Goal: Find specific page/section: Find specific page/section

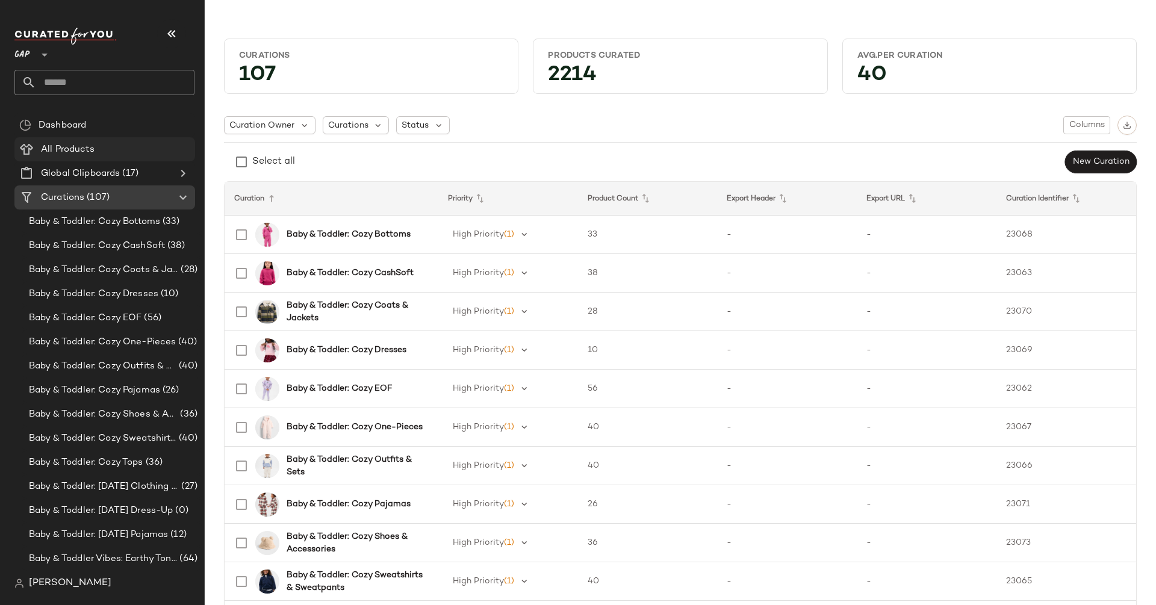
click at [76, 143] on span "All Products" at bounding box center [68, 150] width 54 height 14
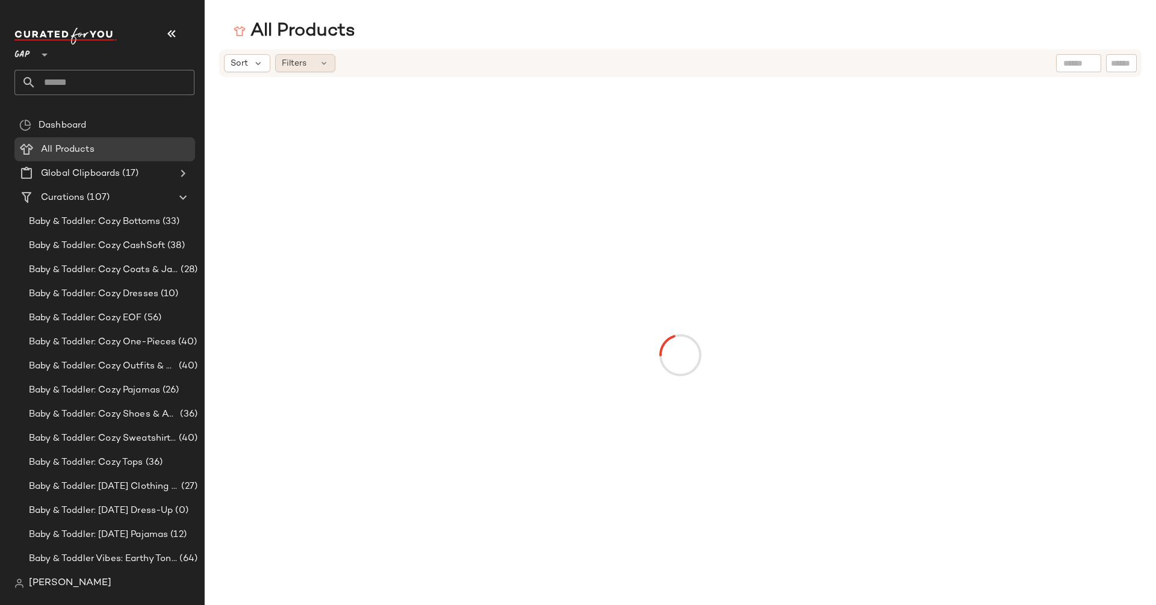
click at [305, 63] on div "Filters" at bounding box center [305, 63] width 60 height 18
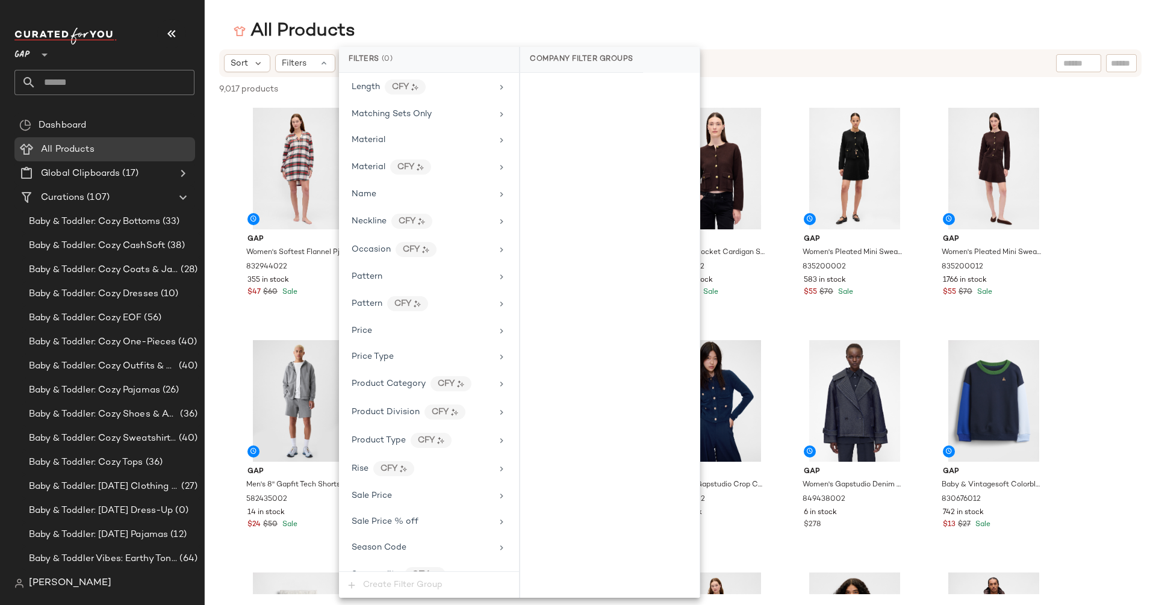
scroll to position [541, 0]
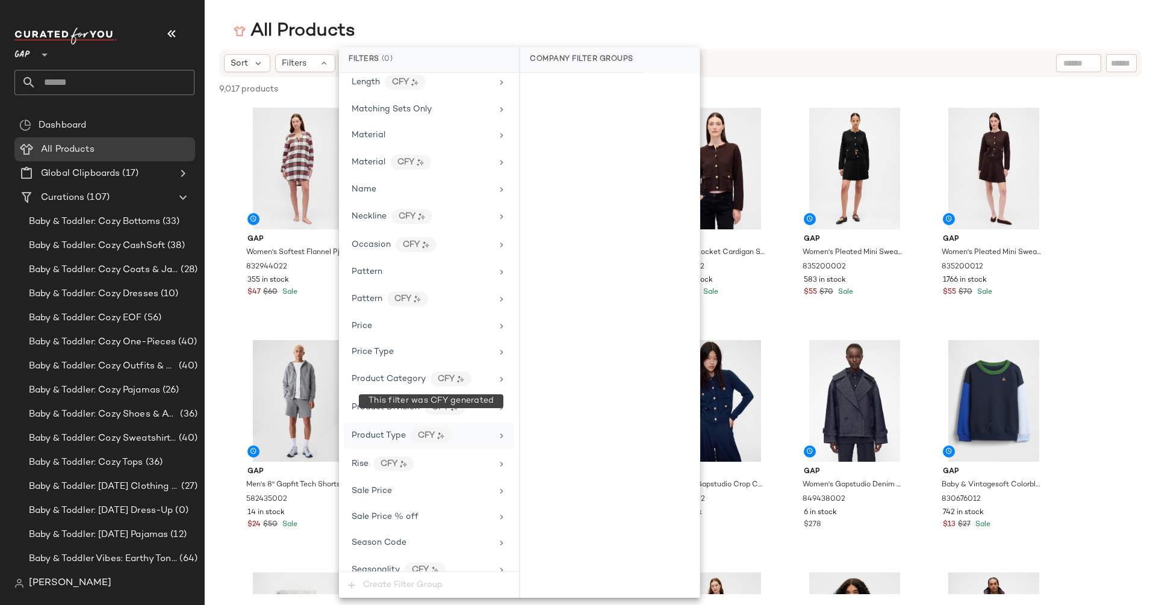
click at [446, 428] on div "CFY" at bounding box center [431, 435] width 41 height 15
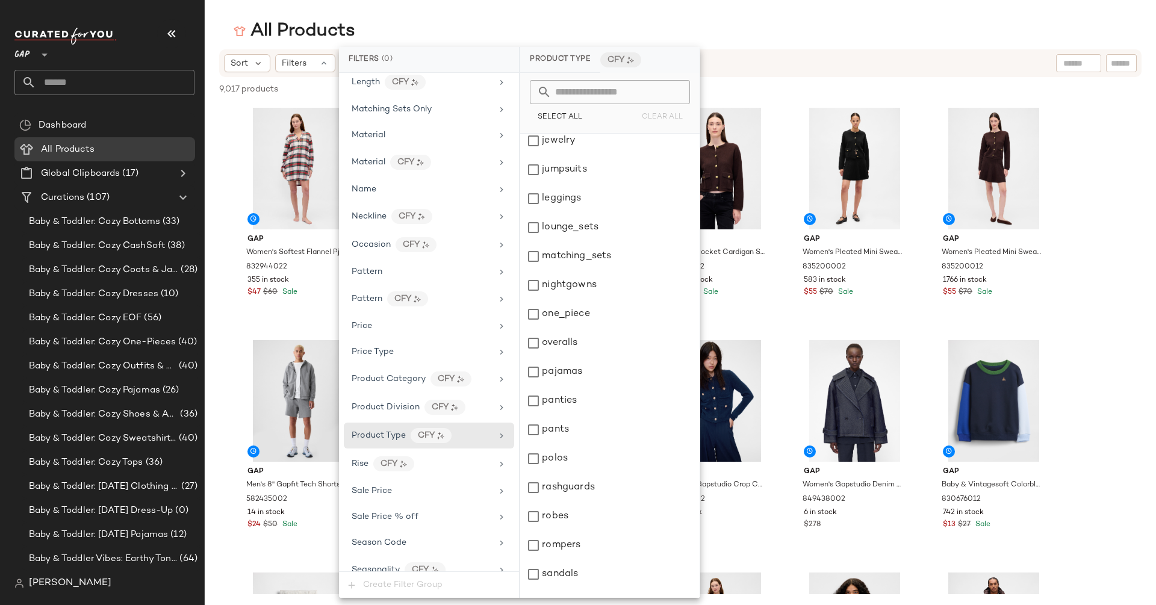
scroll to position [1142, 0]
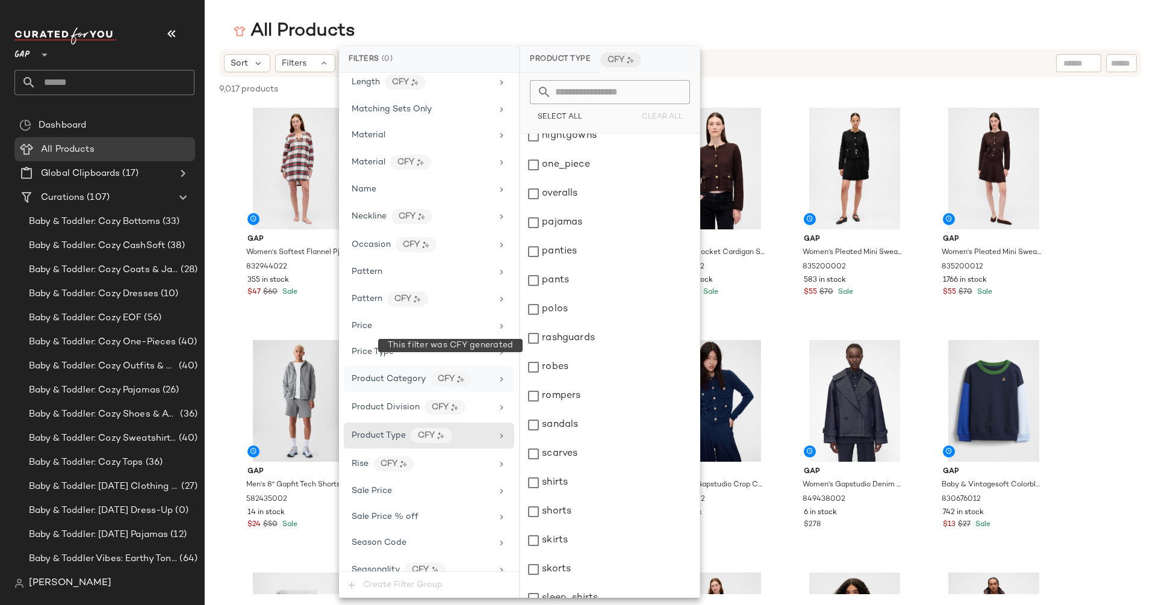
click at [440, 371] on div "CFY" at bounding box center [450, 378] width 41 height 15
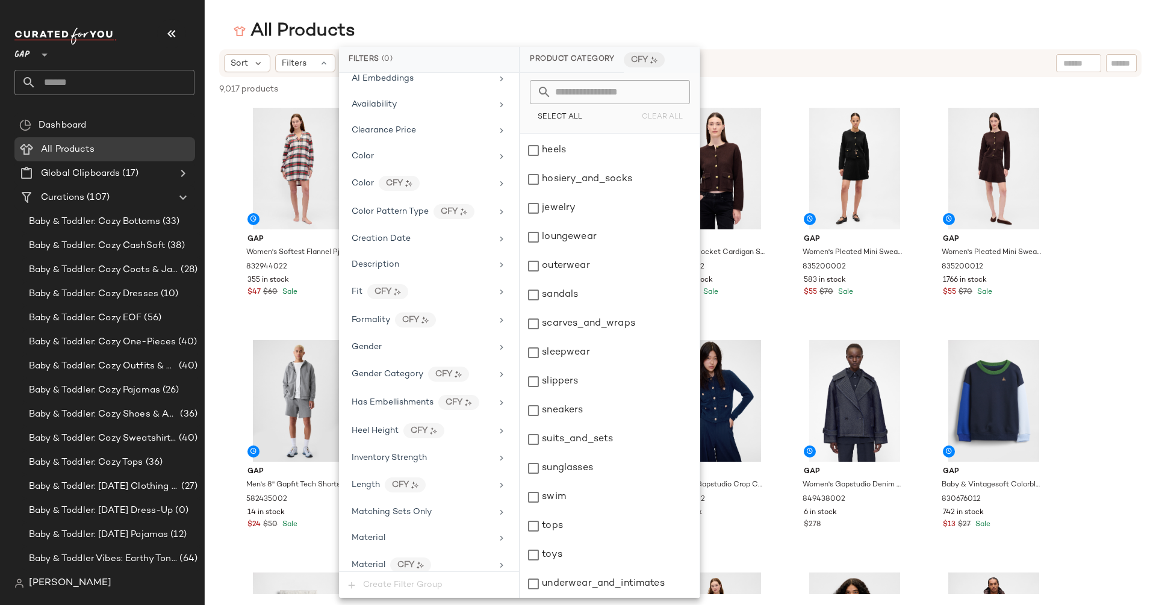
scroll to position [36, 0]
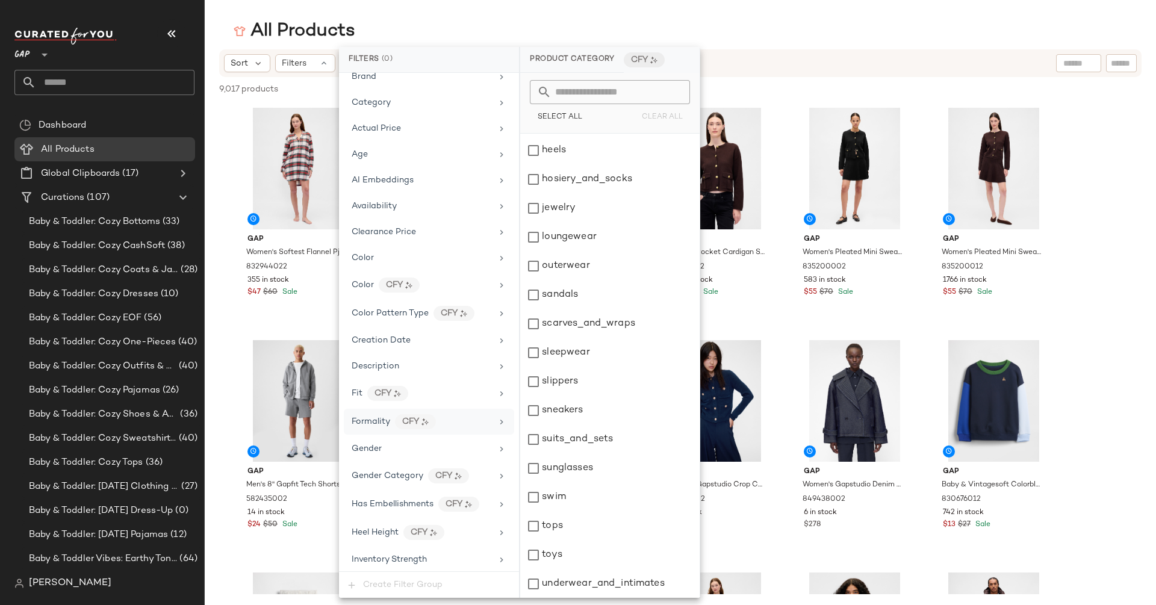
click at [413, 425] on div "Formality CFY" at bounding box center [429, 422] width 170 height 26
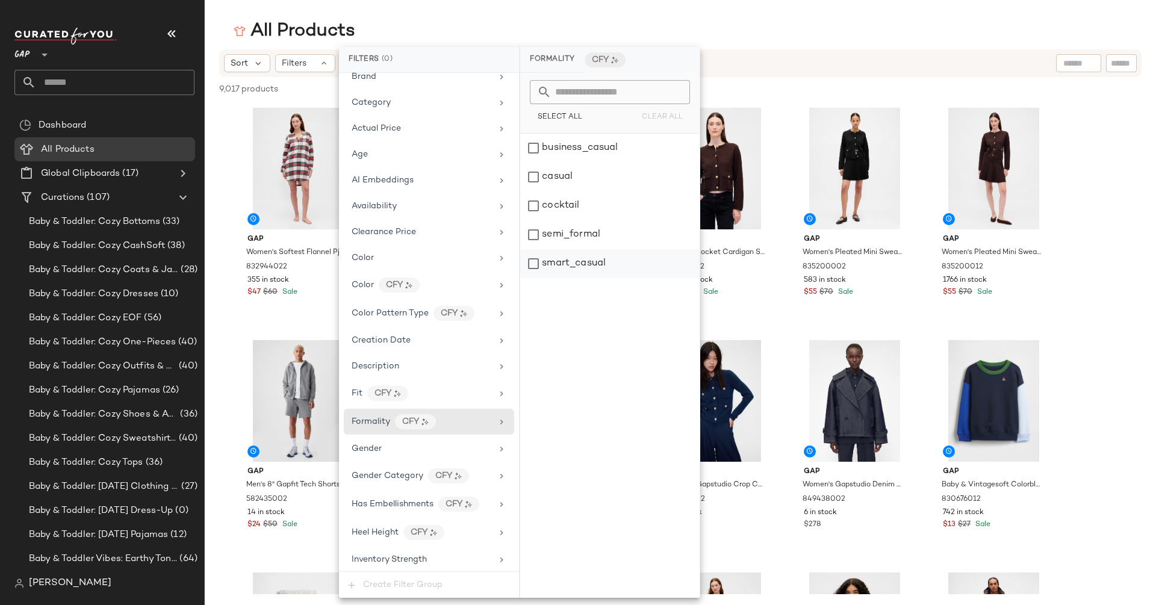
click at [588, 263] on div "smart_casual" at bounding box center [609, 263] width 179 height 29
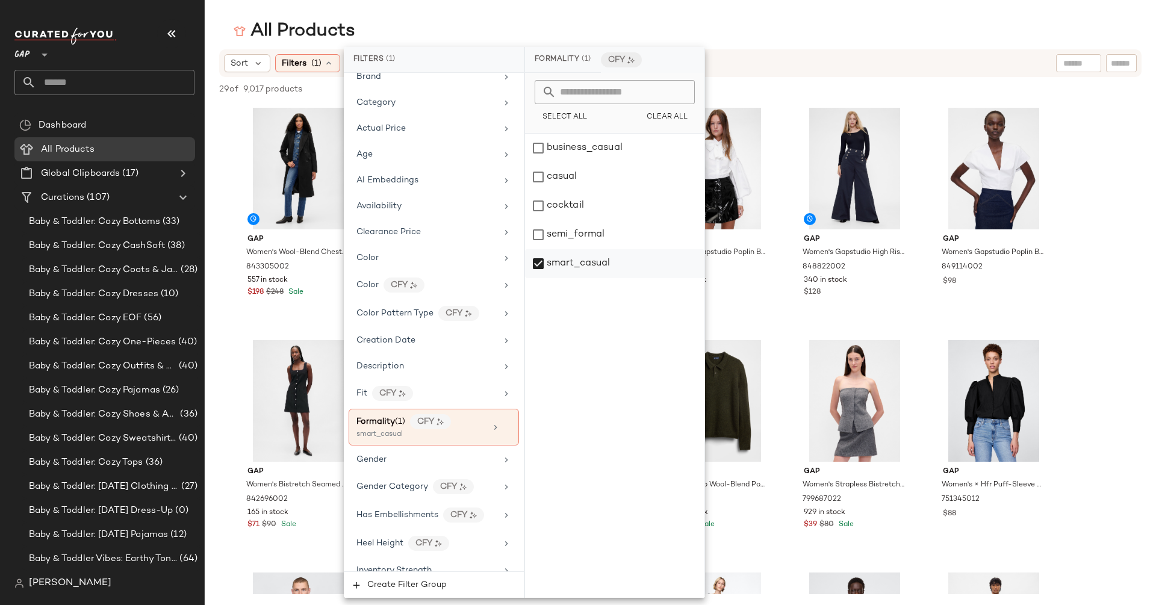
click at [588, 269] on div "smart_casual" at bounding box center [614, 263] width 179 height 29
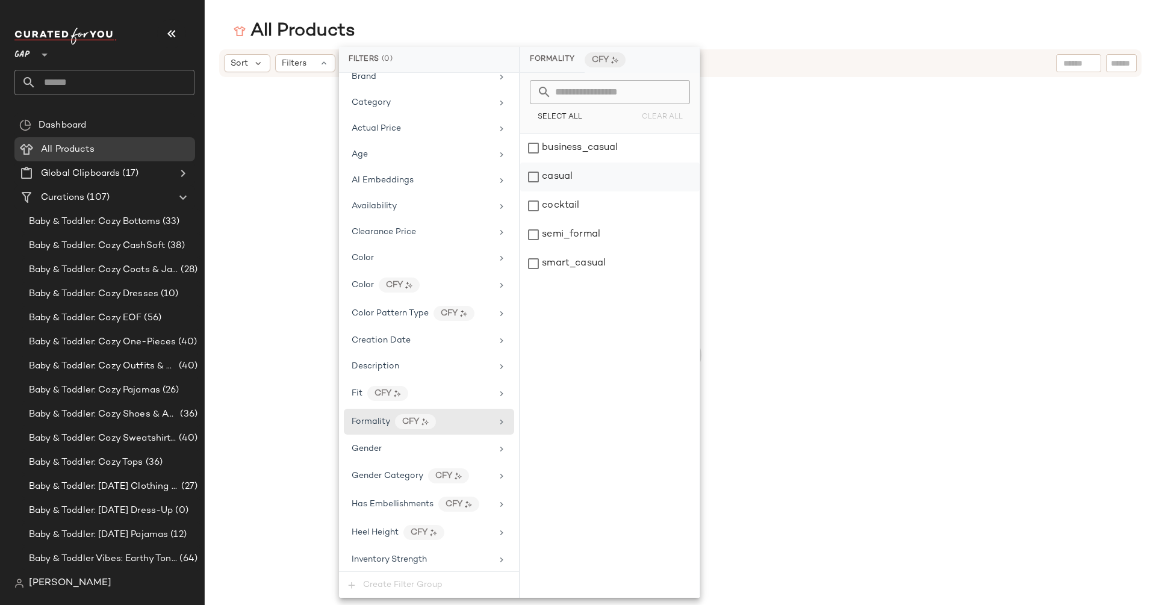
click at [549, 169] on div "casual" at bounding box center [609, 177] width 179 height 29
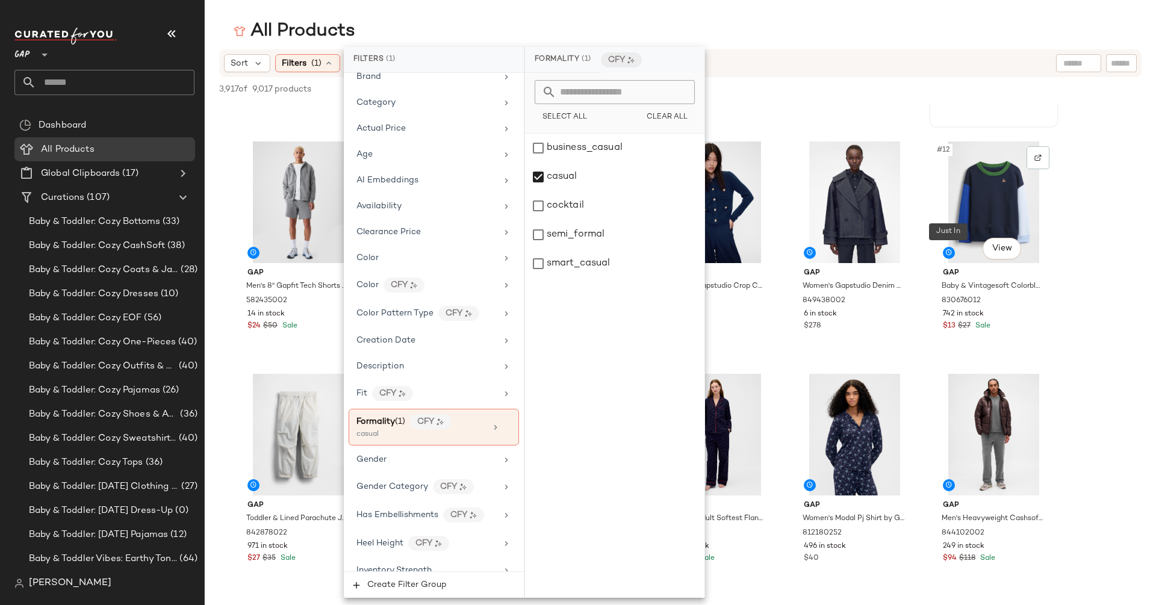
scroll to position [427, 0]
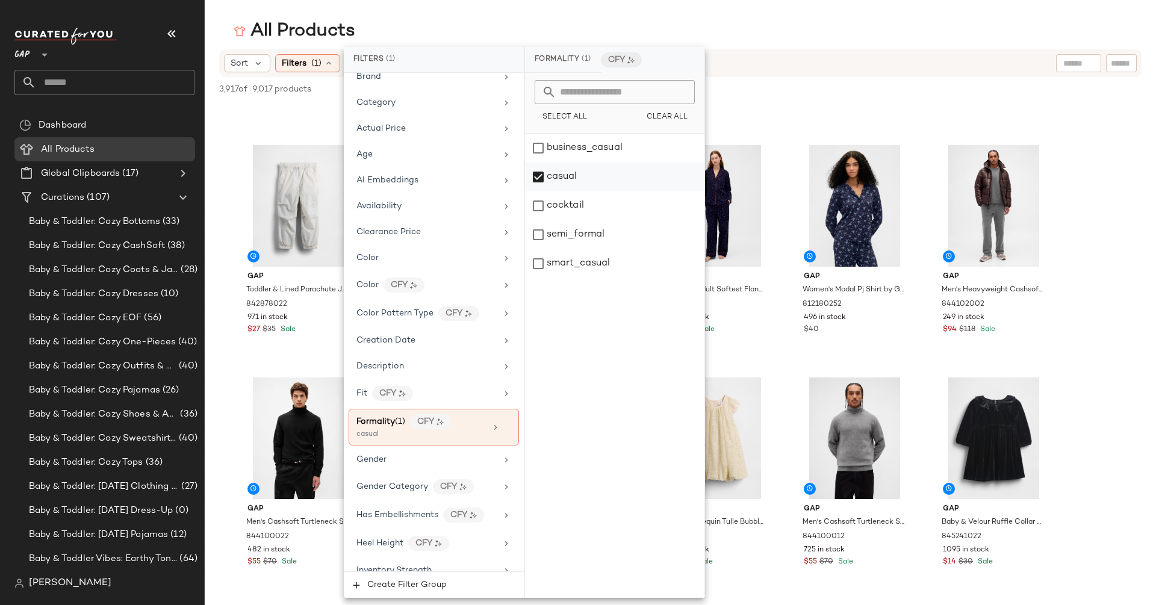
click at [566, 180] on div "casual" at bounding box center [614, 177] width 179 height 29
click at [563, 182] on div "casual" at bounding box center [614, 177] width 179 height 29
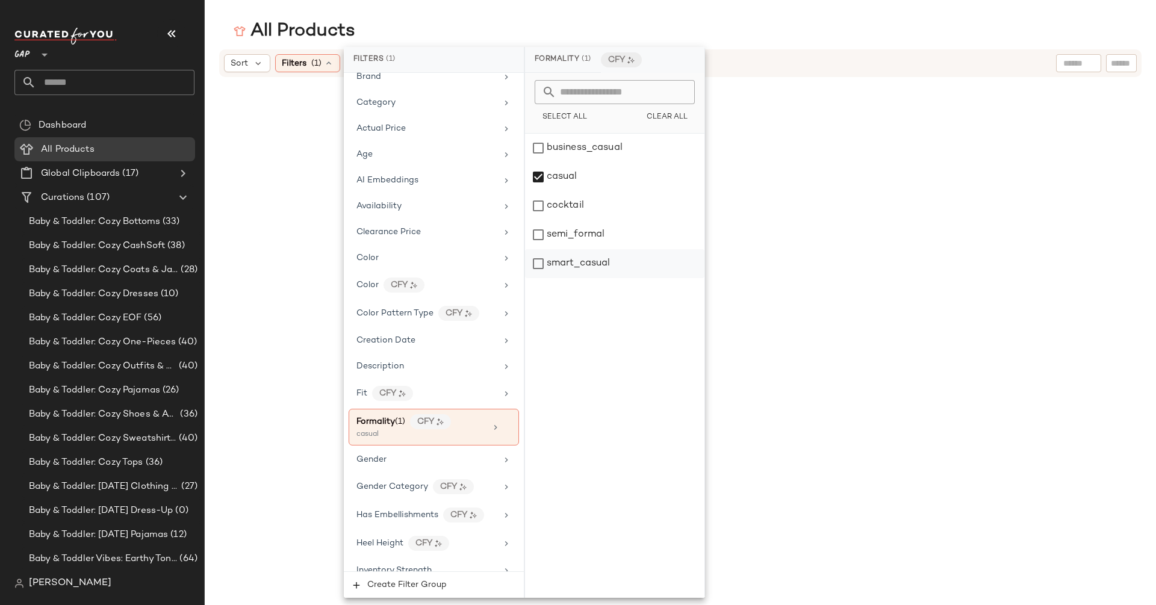
click at [563, 261] on div "smart_casual" at bounding box center [614, 263] width 179 height 29
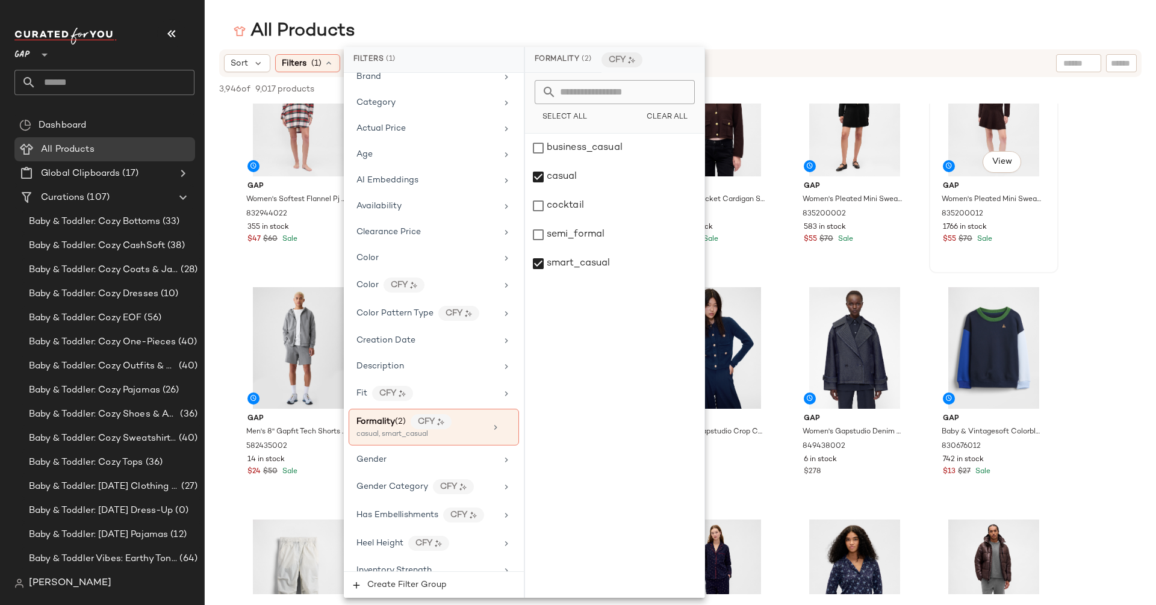
scroll to position [0, 0]
